Goal: Information Seeking & Learning: Learn about a topic

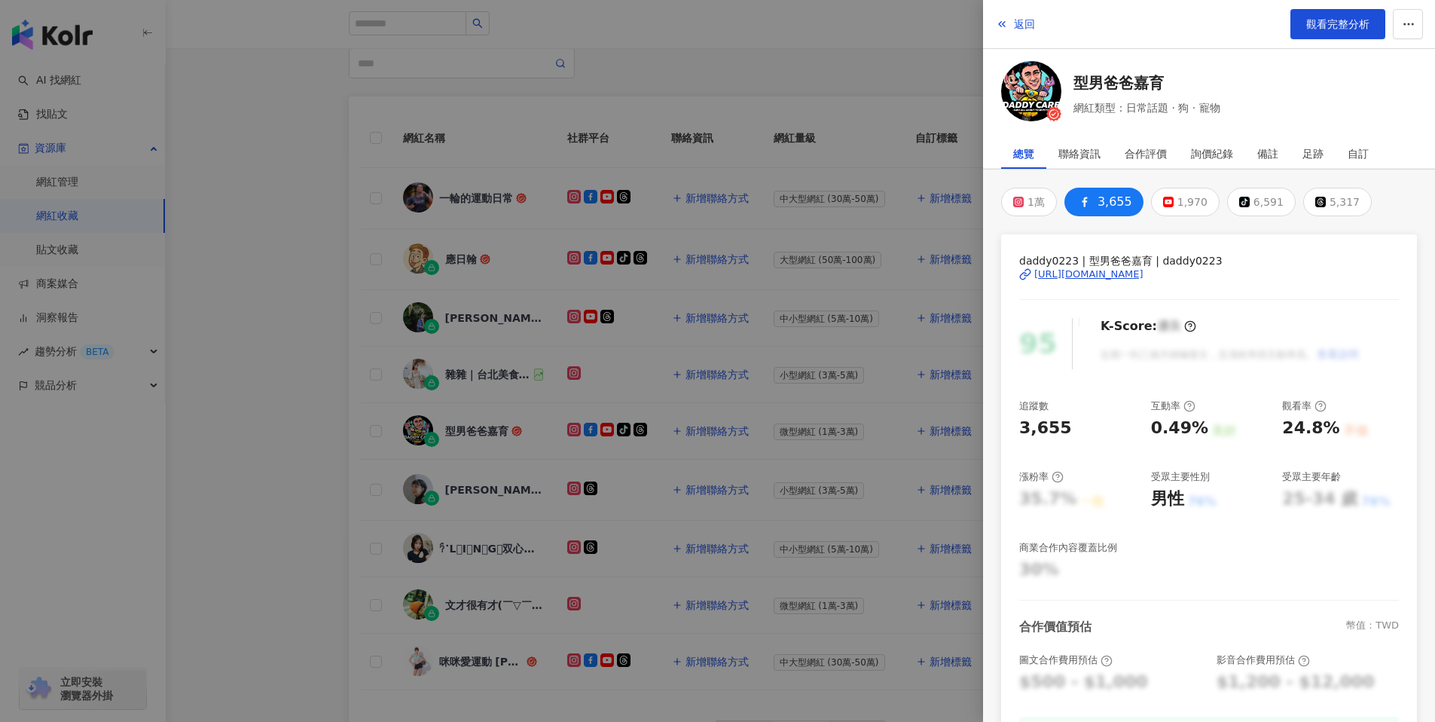
click at [839, 89] on div at bounding box center [717, 361] width 1435 height 722
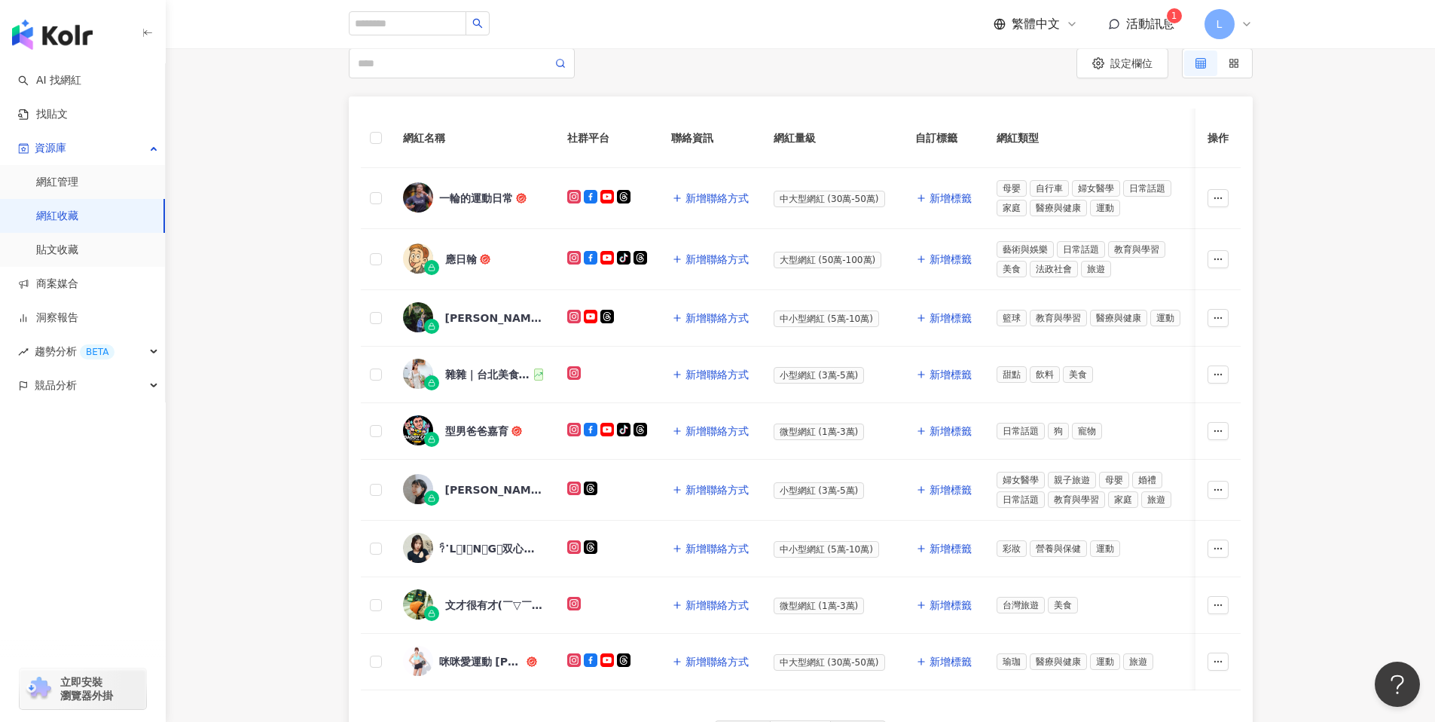
click at [1312, 451] on div "網紅名稱 社群平台 聯絡資訊 網紅量級 自訂標籤 網紅類型 追蹤數 K-Score 近三個月 受眾主要年齡 受眾主要性別 互動率 近三個月 Reels 互動率…" at bounding box center [800, 435] width 1269 height 678
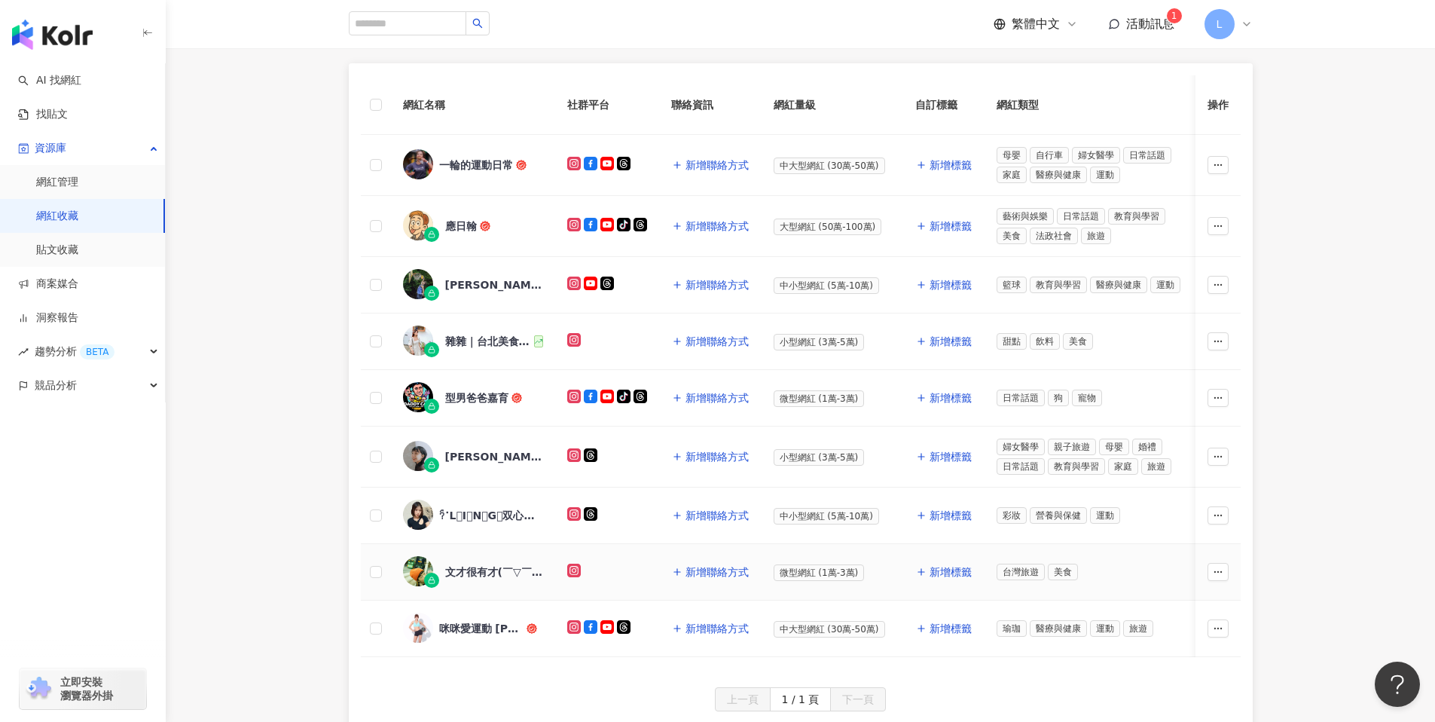
scroll to position [185, 0]
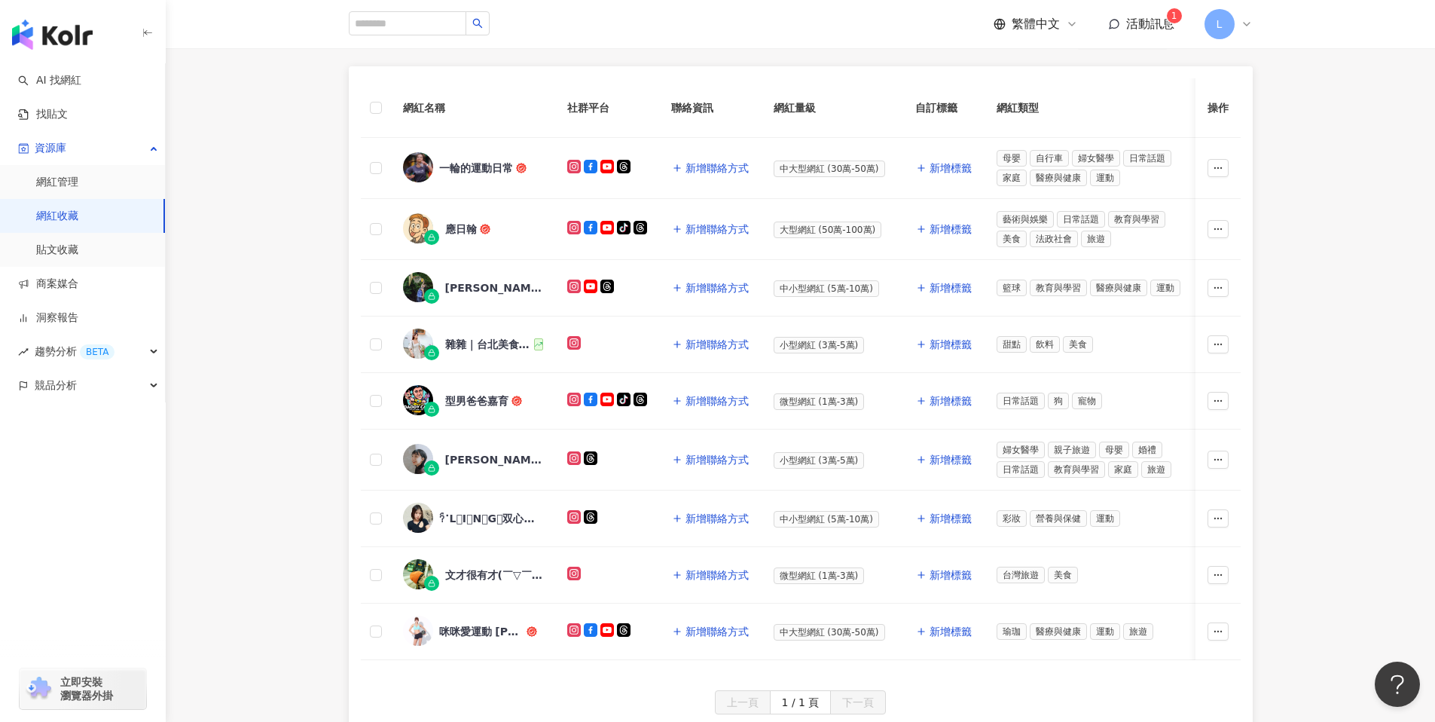
click at [1320, 417] on div "網紅名稱 社群平台 聯絡資訊 網紅量級 自訂標籤 網紅類型 追蹤數 K-Score 近三個月 受眾主要年齡 受眾主要性別 互動率 近三個月 Reels 互動率…" at bounding box center [800, 405] width 1269 height 678
drag, startPoint x: 1309, startPoint y: 347, endPoint x: 1297, endPoint y: 203, distance: 144.4
click at [1309, 346] on div "網紅名稱 社群平台 聯絡資訊 網紅量級 自訂標籤 網紅類型 追蹤數 K-Score 近三個月 受眾主要年齡 受眾主要性別 互動率 近三個月 Reels 互動率…" at bounding box center [800, 405] width 1269 height 678
click at [1155, 27] on span "活動訊息" at bounding box center [1150, 24] width 48 height 14
click at [1147, 78] on div "Shan Chang 在 Elf睛靈 傳了新訊息給你" at bounding box center [1159, 65] width 187 height 29
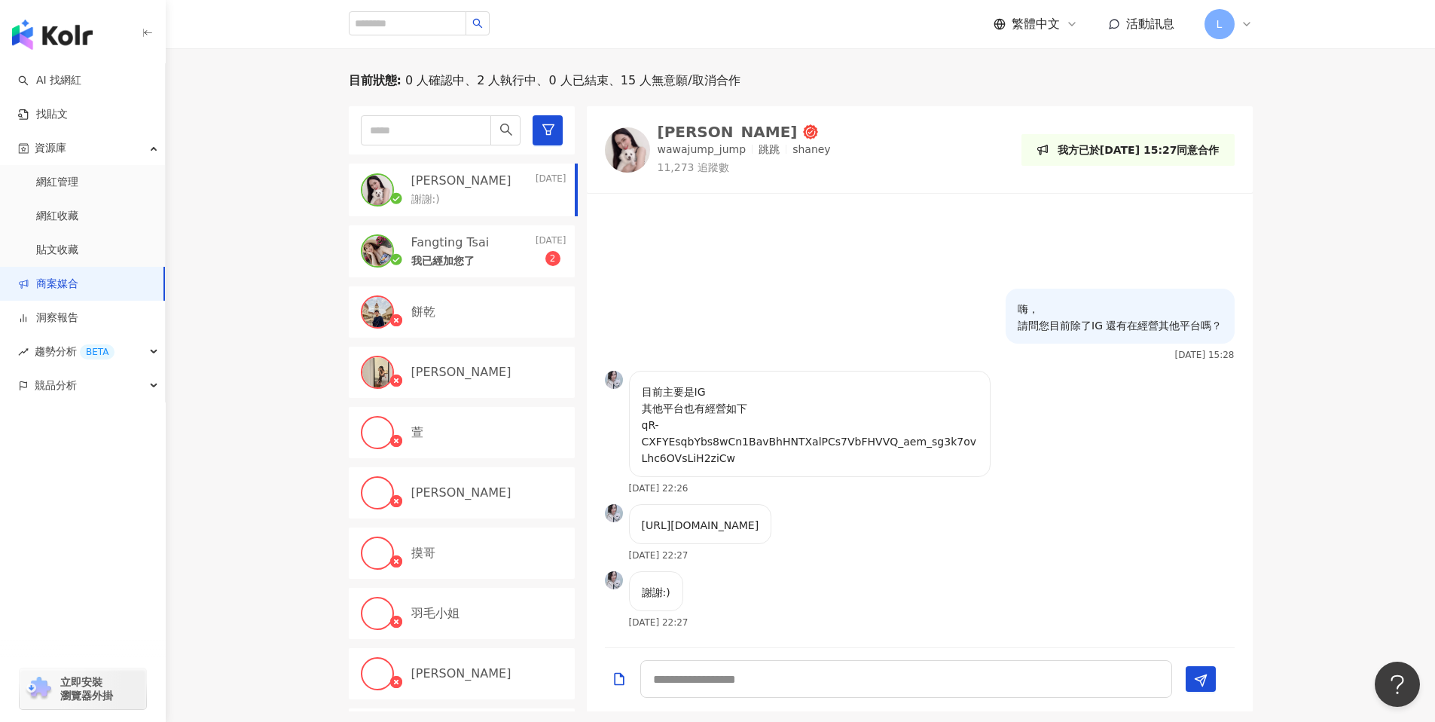
scroll to position [530, 0]
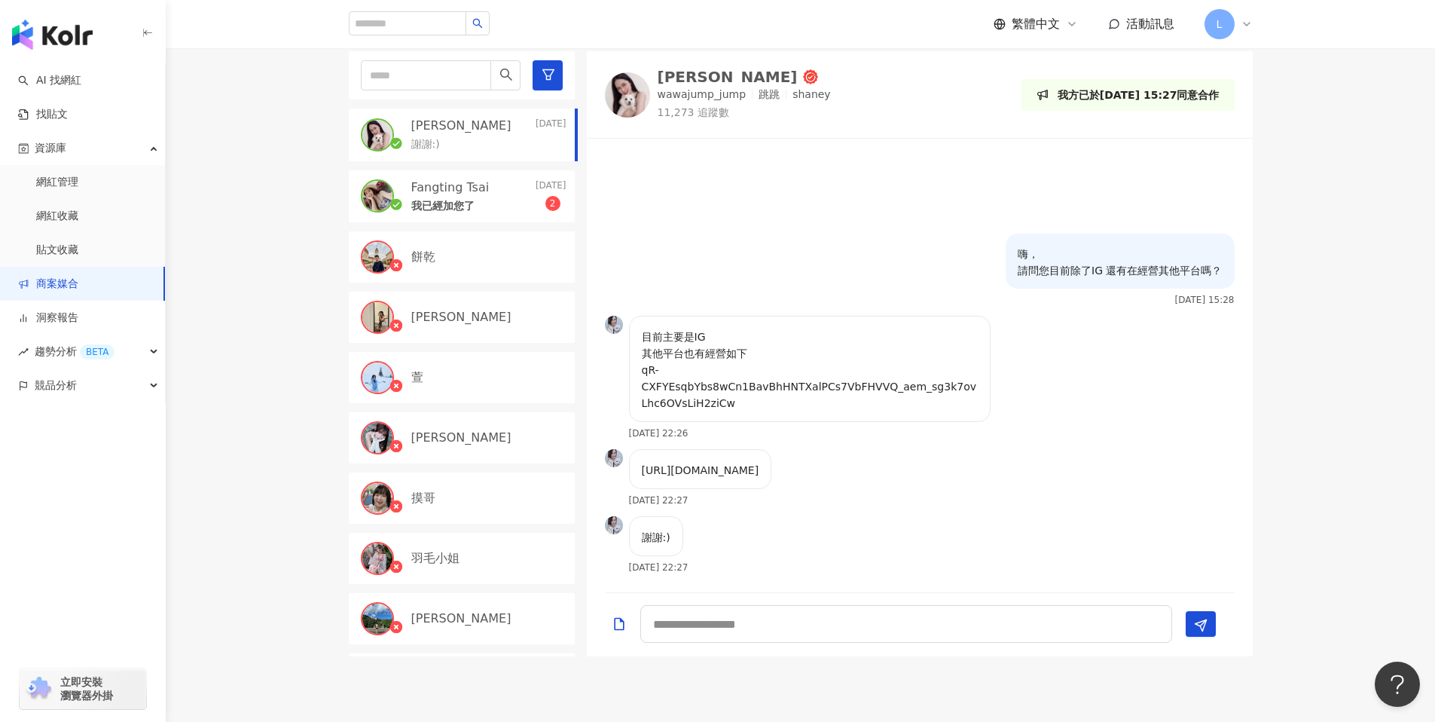
click at [1082, 522] on div "謝謝:) 2025/8/21 22:27" at bounding box center [920, 549] width 666 height 67
click at [393, 212] on span at bounding box center [380, 195] width 39 height 33
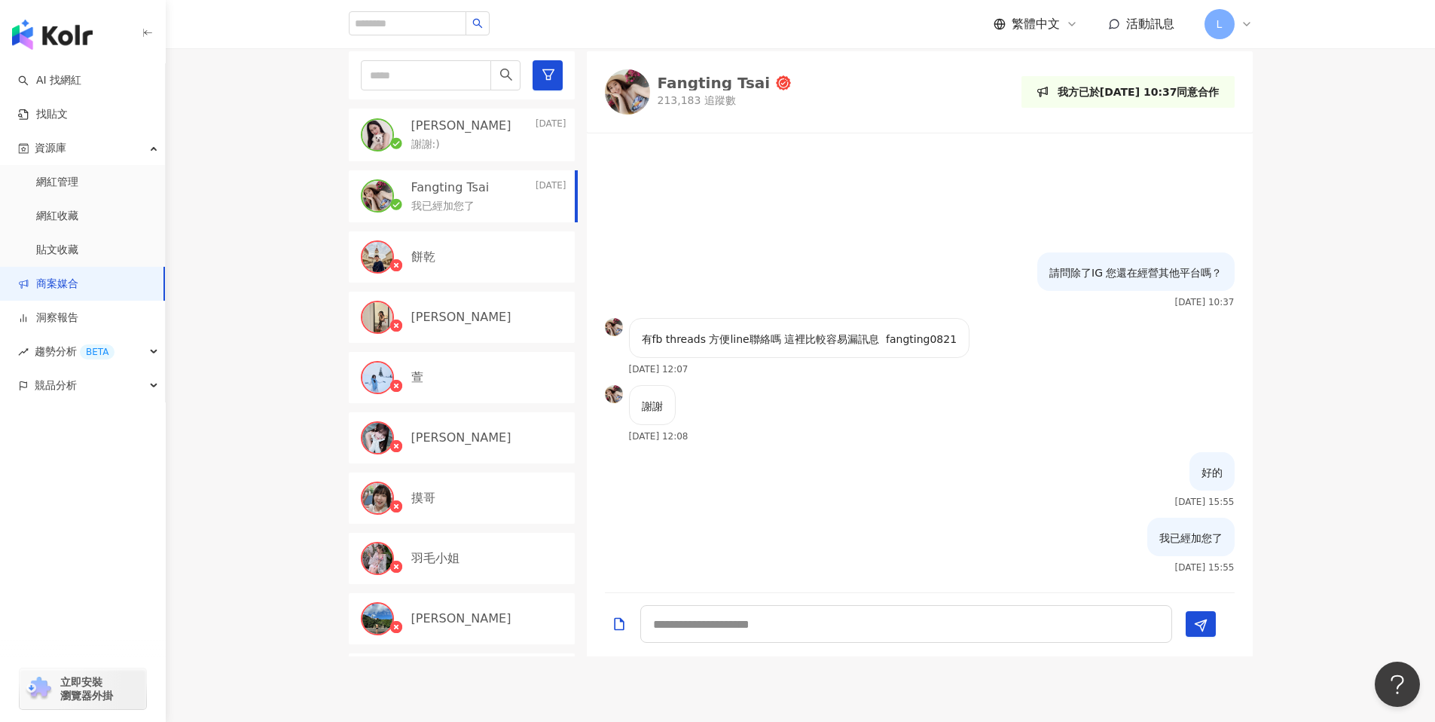
click at [526, 200] on div "我已經加您了" at bounding box center [488, 205] width 155 height 18
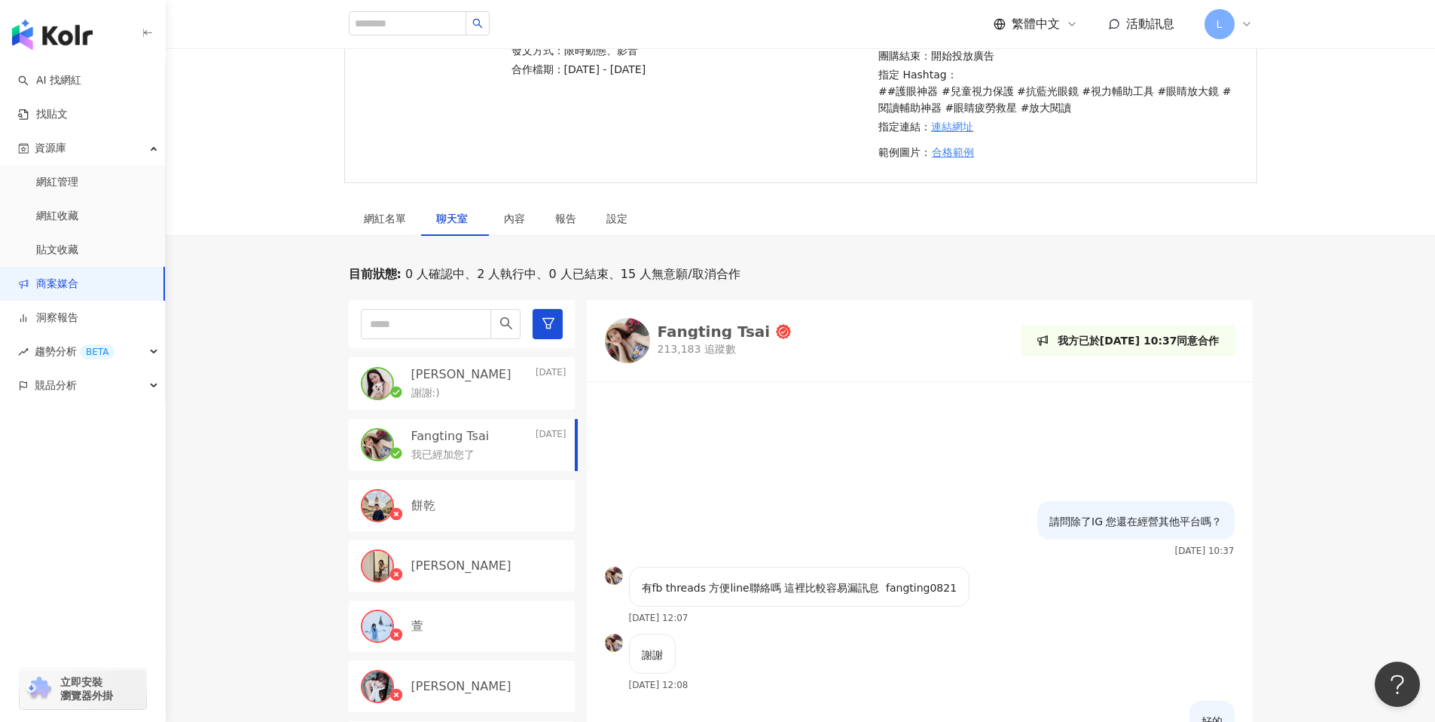
scroll to position [292, 0]
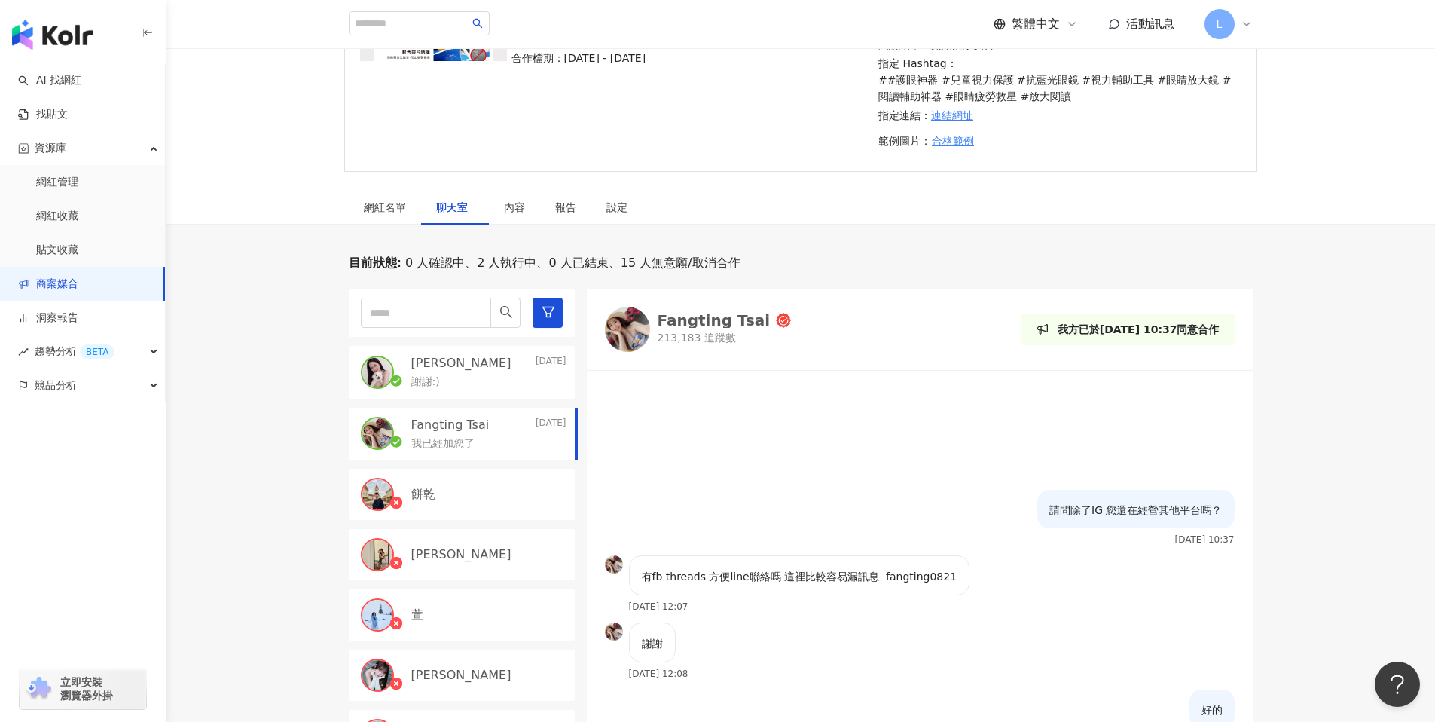
click at [449, 383] on div "謝謝:)" at bounding box center [488, 380] width 155 height 18
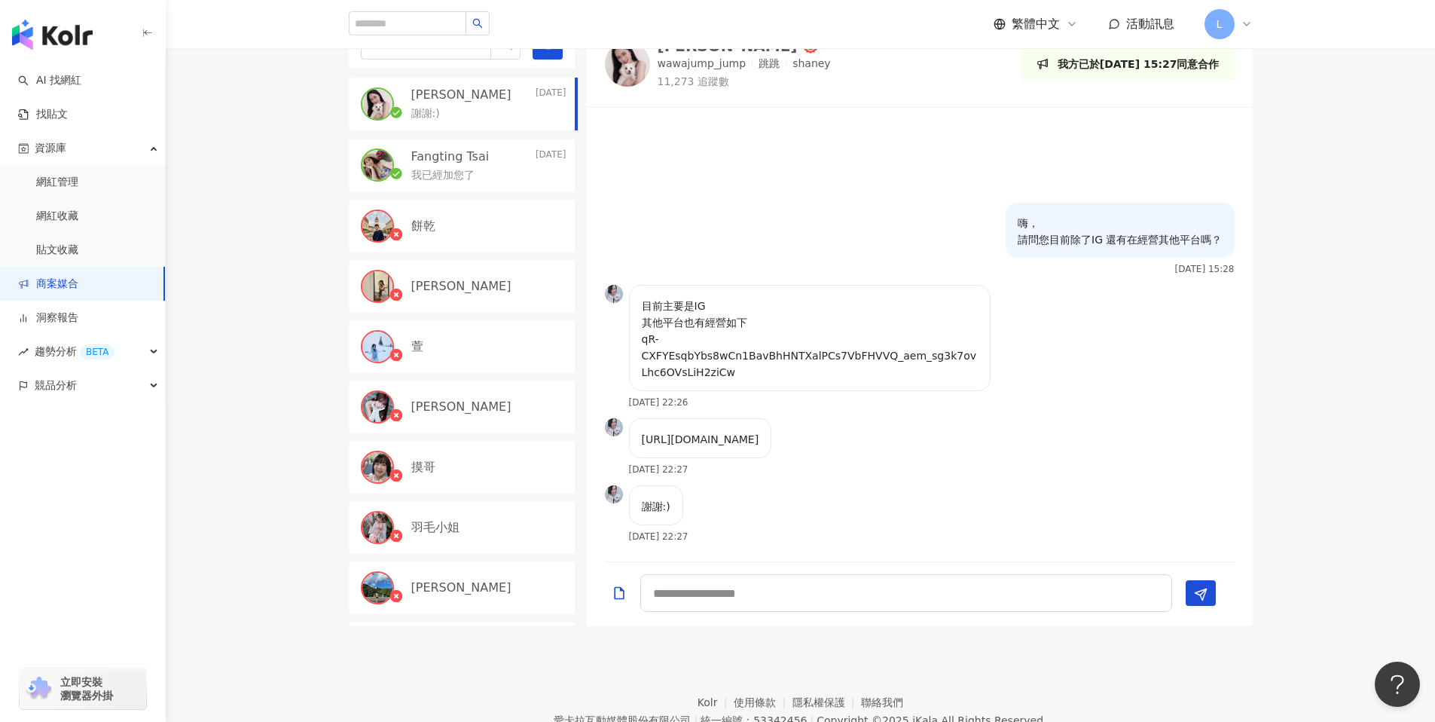
scroll to position [558, 0]
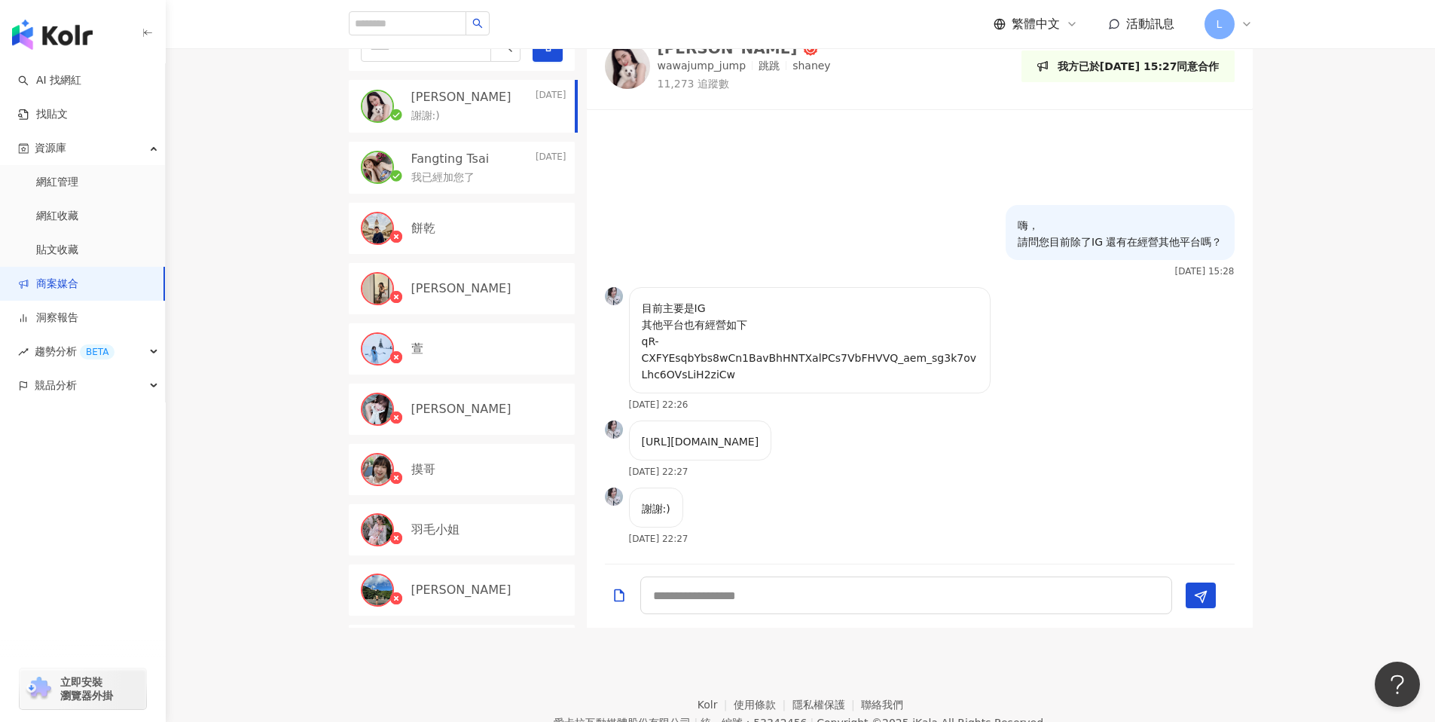
click at [484, 252] on div "餅乾" at bounding box center [462, 228] width 226 height 51
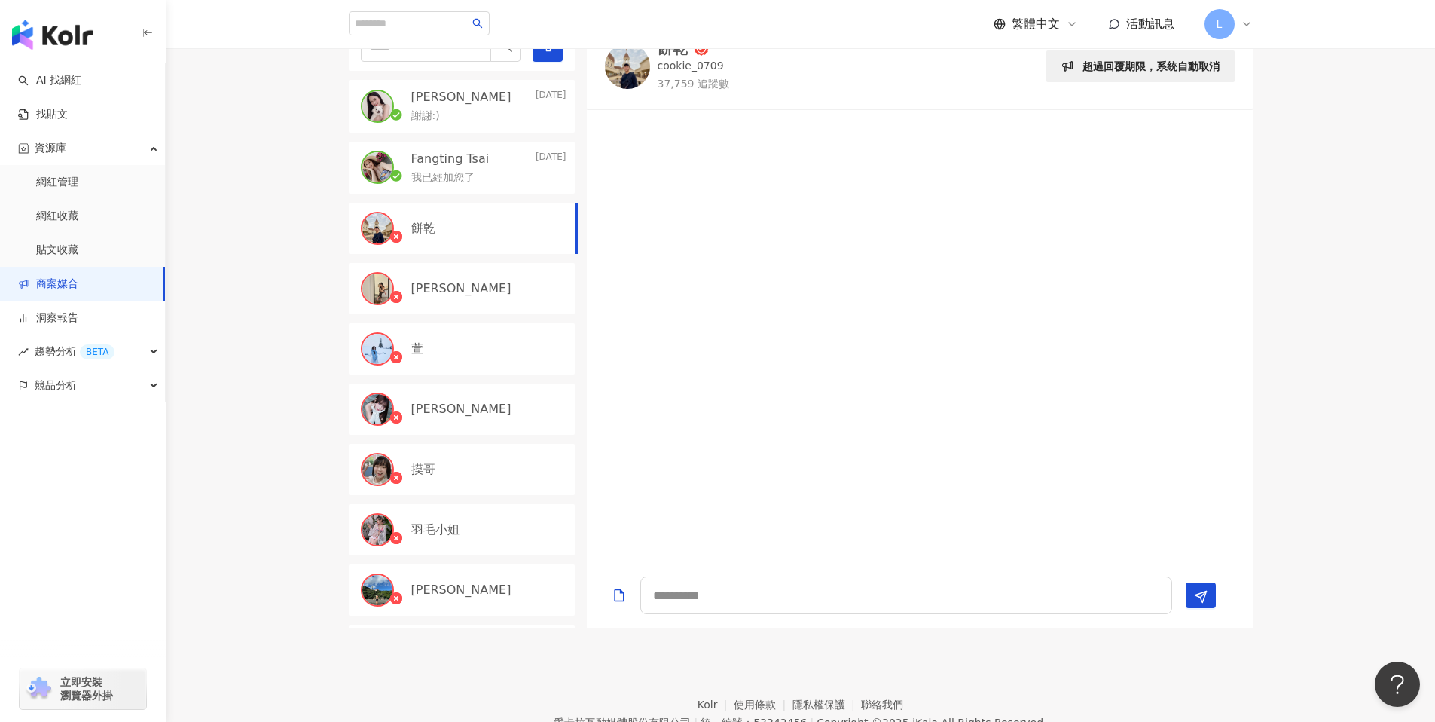
click at [489, 303] on div "Julie" at bounding box center [462, 288] width 226 height 51
click at [481, 345] on div "萱" at bounding box center [488, 349] width 155 height 17
click at [487, 404] on div "小葵" at bounding box center [488, 409] width 155 height 17
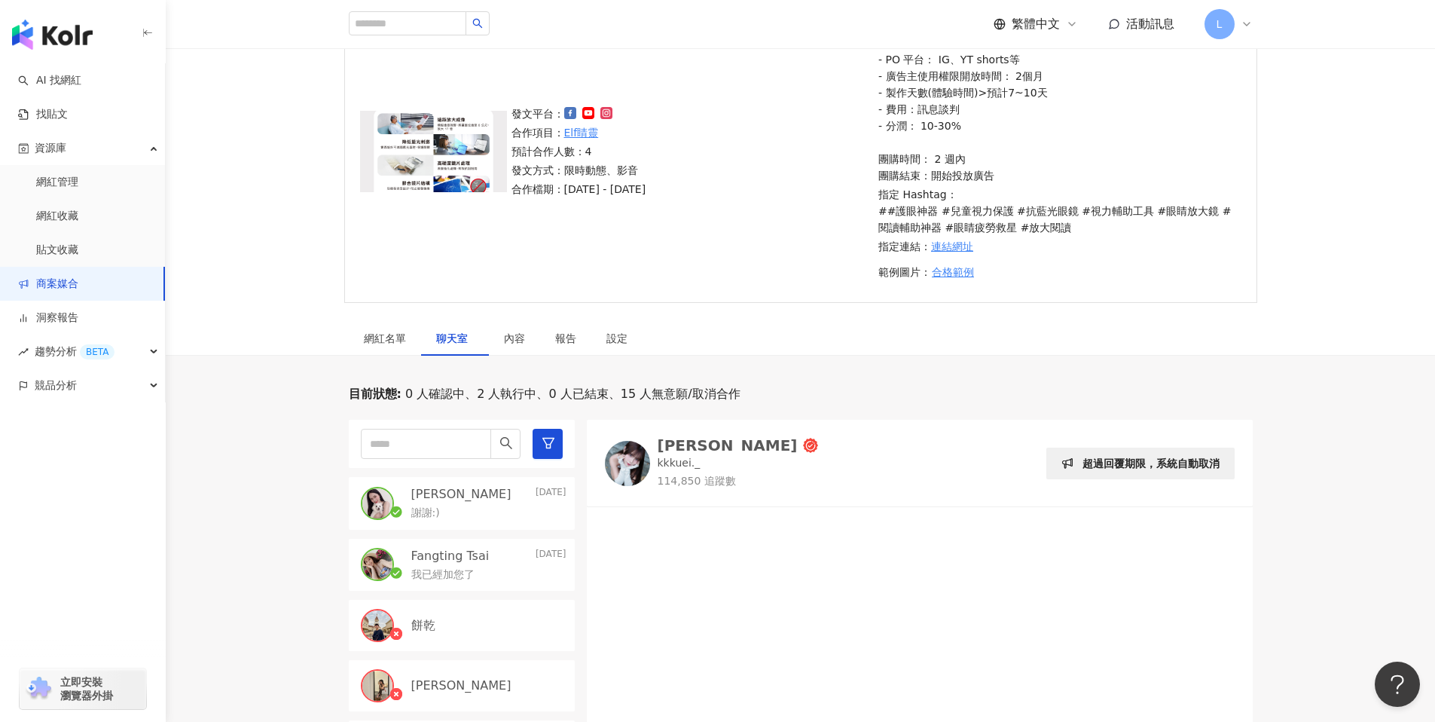
scroll to position [205, 0]
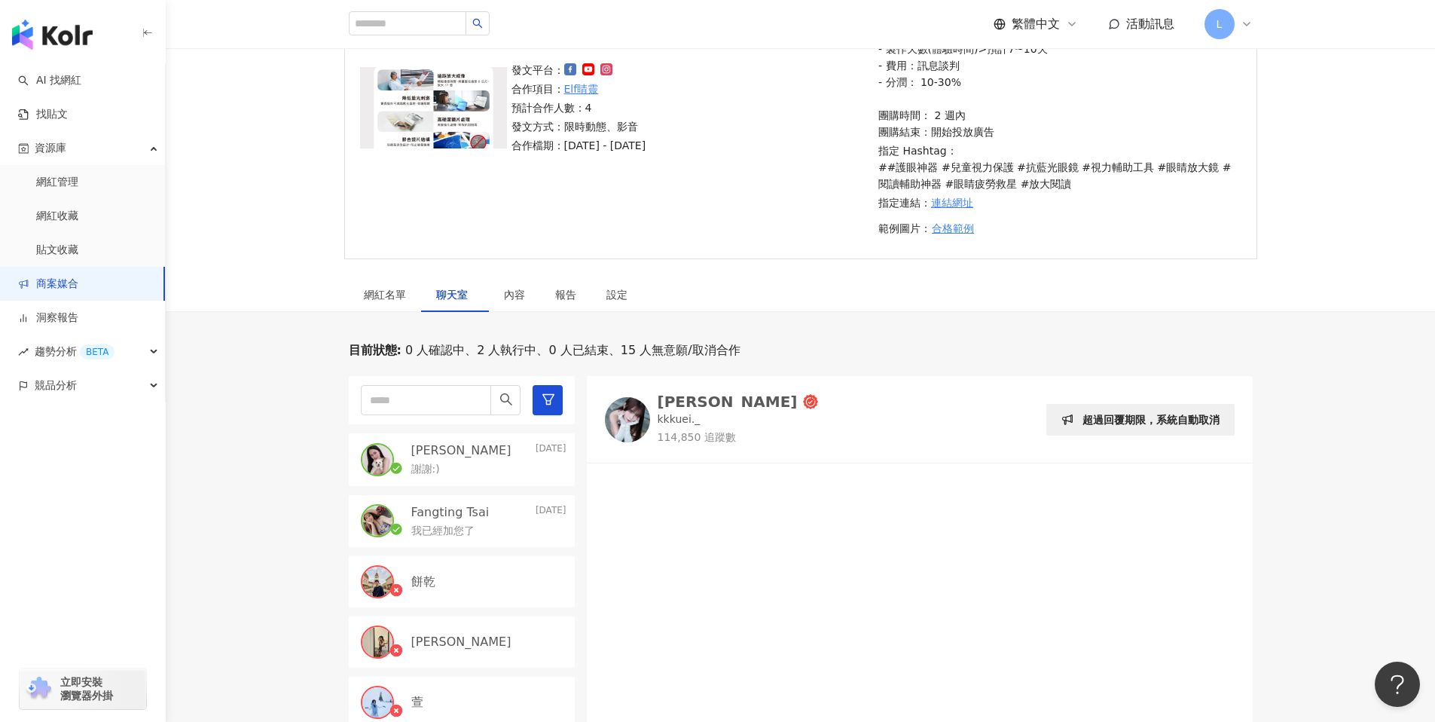
click at [465, 477] on div "Shan Chang Yesterday 謝謝:)" at bounding box center [462, 459] width 226 height 53
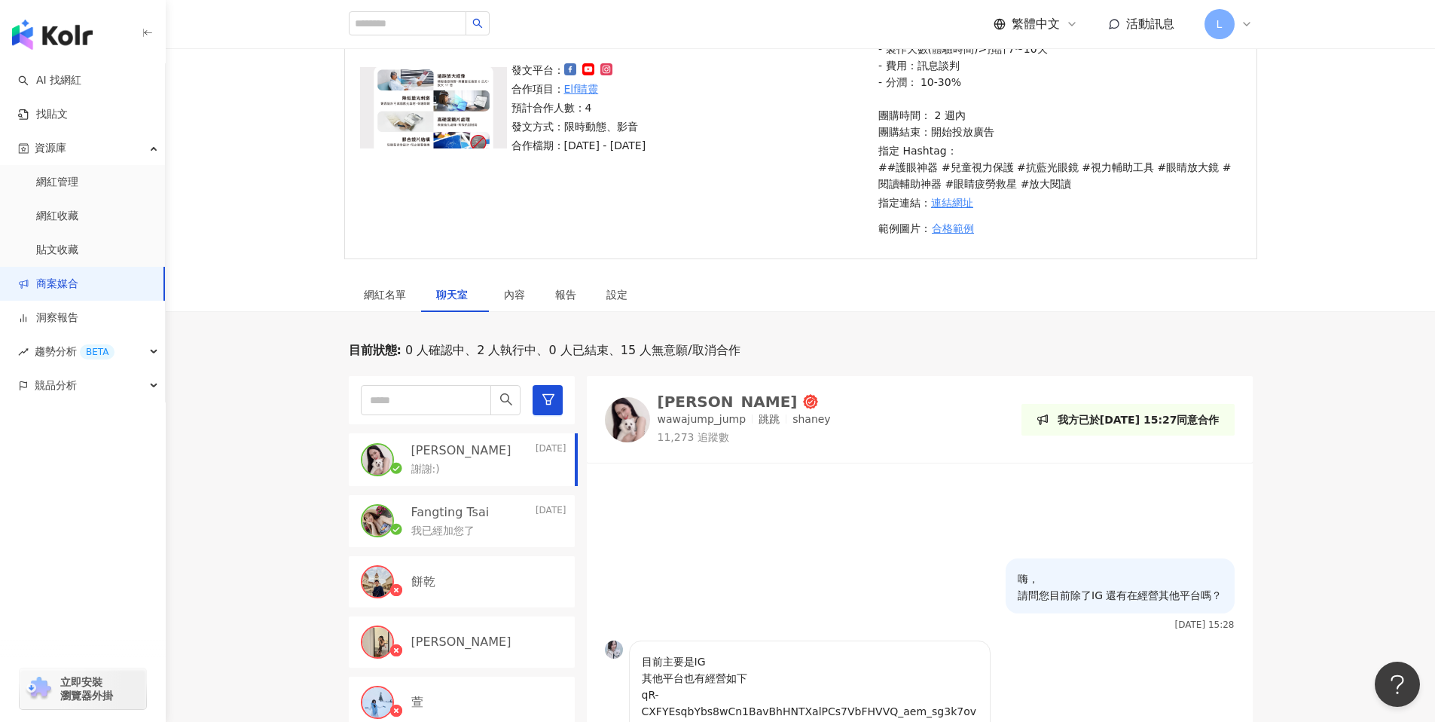
click at [469, 531] on p "我已經加您了" at bounding box center [442, 531] width 63 height 15
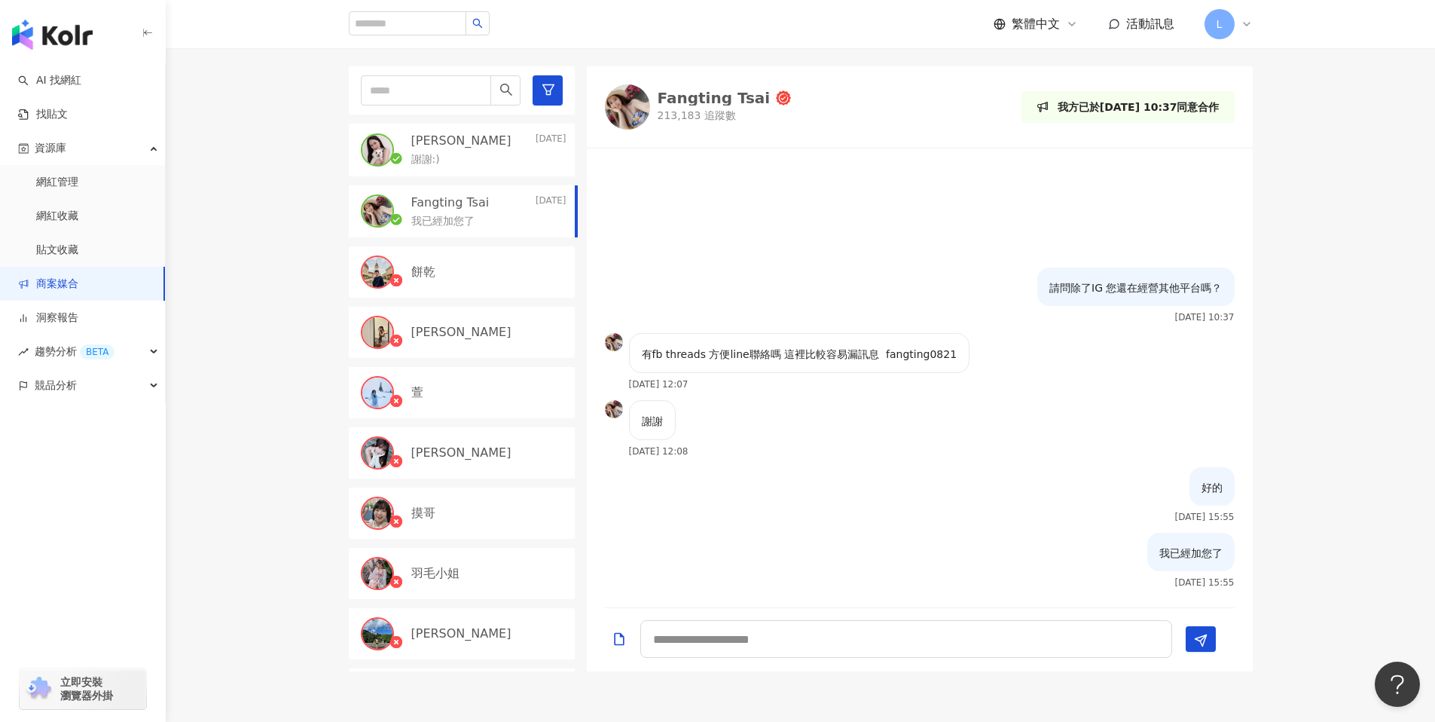
scroll to position [534, 0]
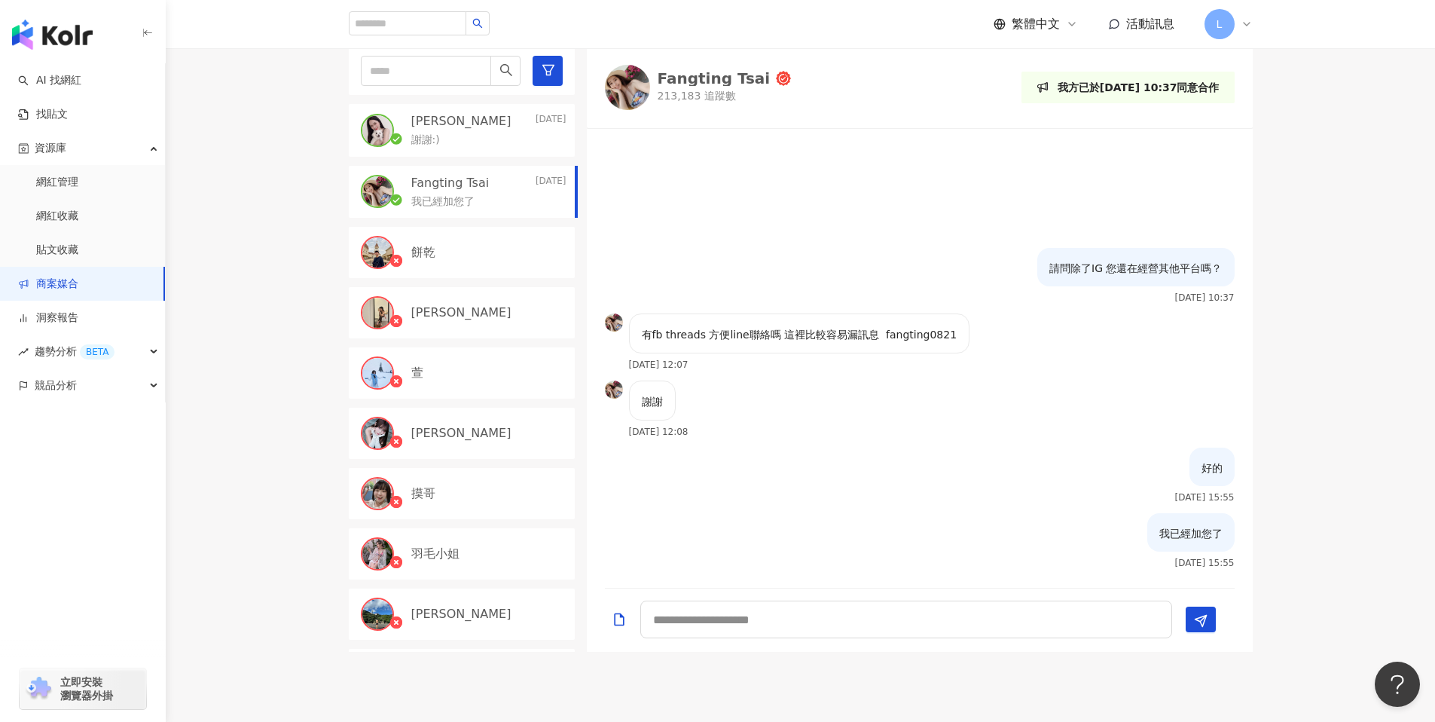
click at [1280, 152] on div "目前狀態 : 0 人確認中、2 人執行中、0 人已結束、15 人無意願/取消合作 Shan Chang Yesterday 謝謝:) Fangting Tsa…" at bounding box center [801, 332] width 964 height 639
click at [55, 76] on link "AI 找網紅" at bounding box center [49, 80] width 63 height 15
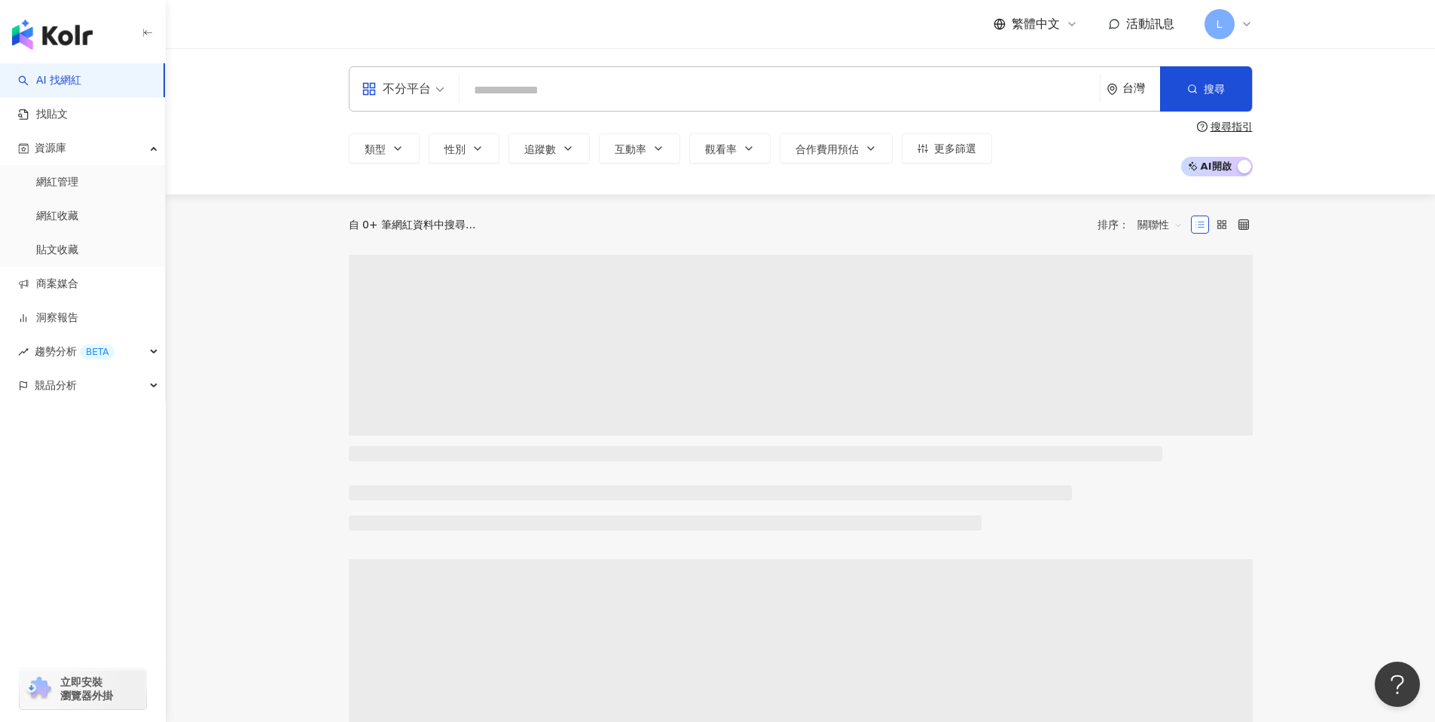
click at [487, 91] on input "search" at bounding box center [780, 90] width 628 height 29
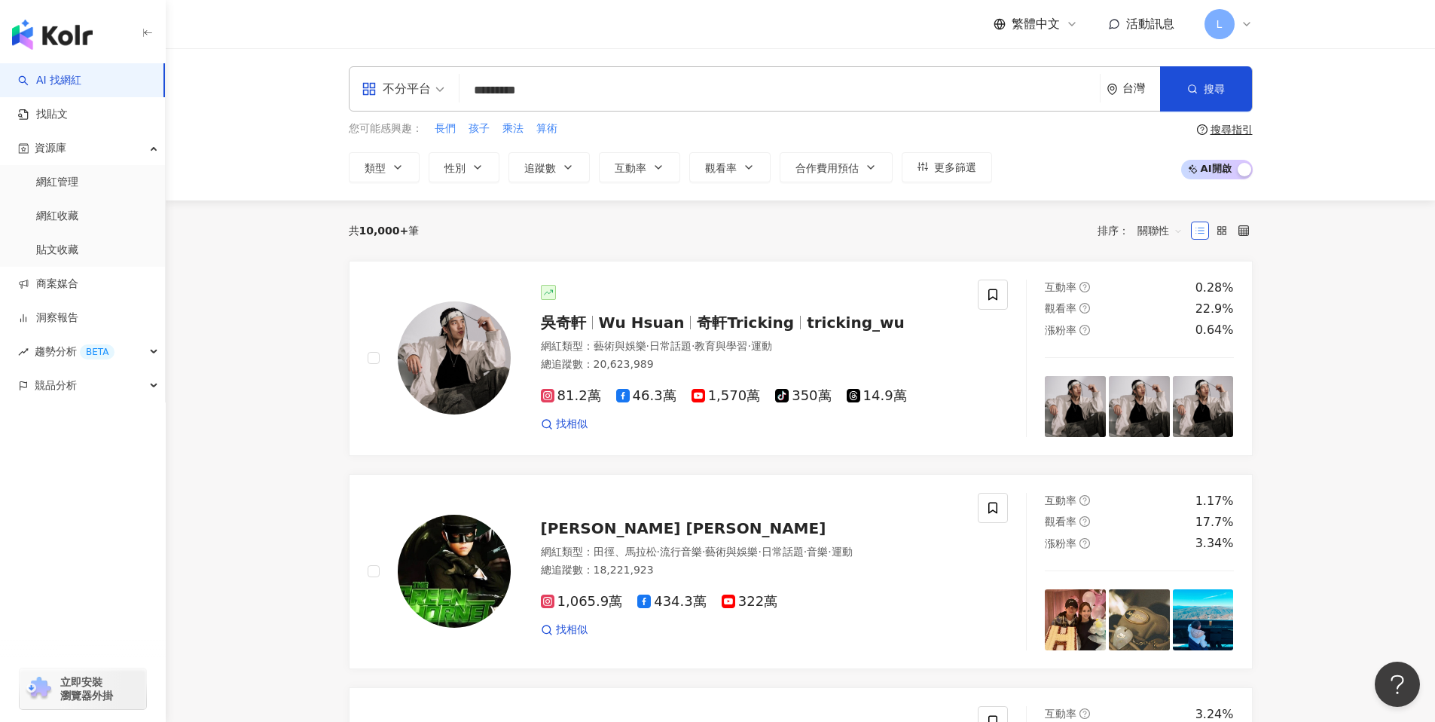
type input "*********"
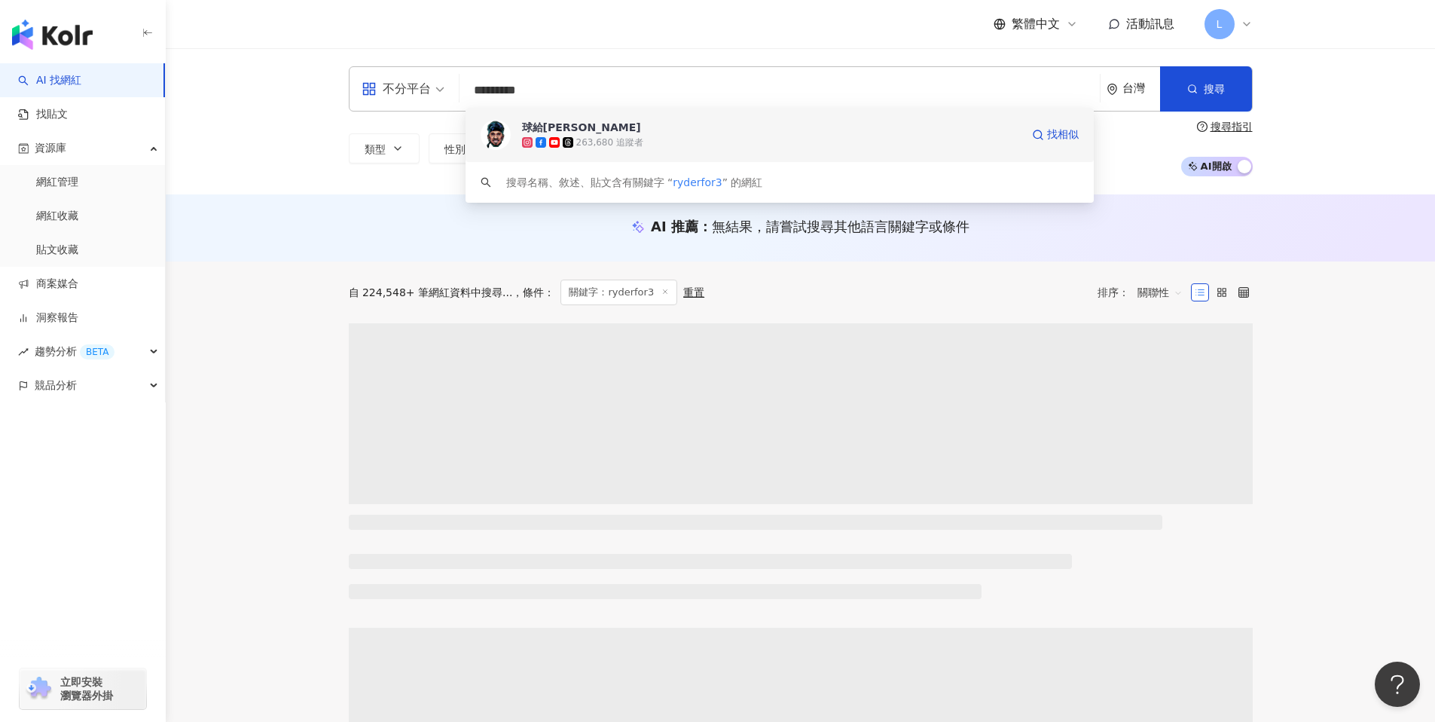
click at [488, 129] on img at bounding box center [496, 135] width 30 height 30
